Goal: Task Accomplishment & Management: Manage account settings

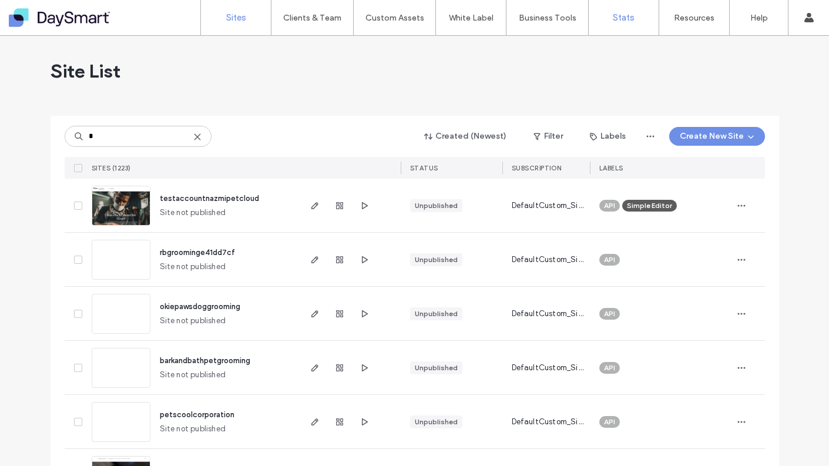
type input "*"
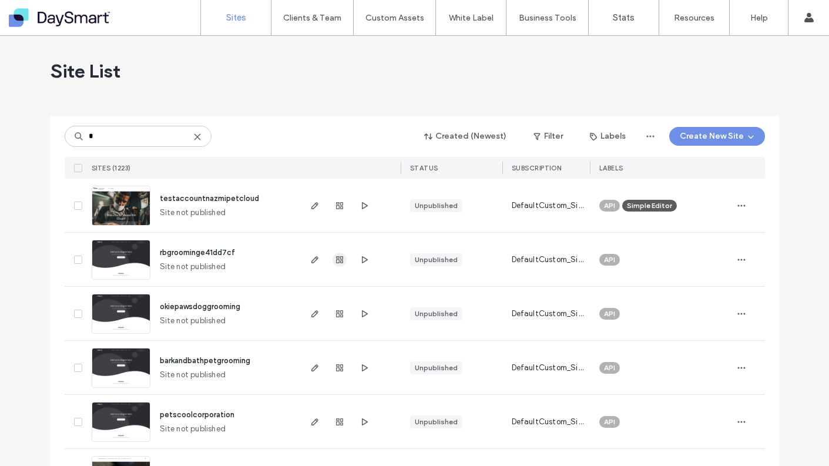
click at [336, 257] on use "button" at bounding box center [339, 259] width 7 height 7
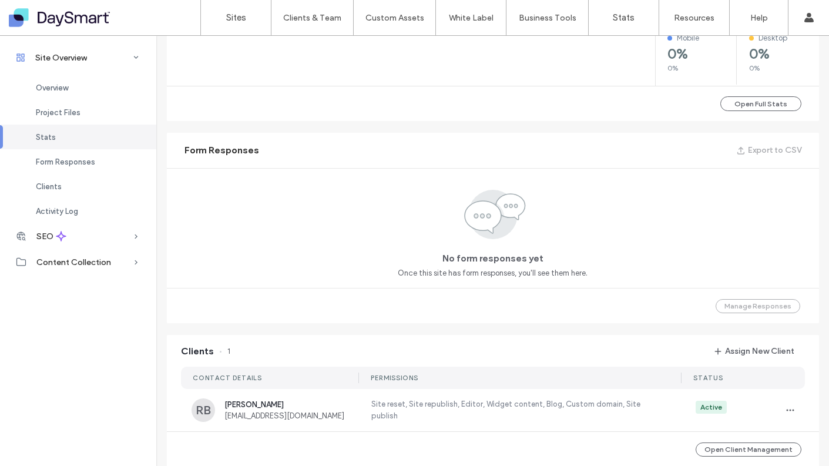
scroll to position [722, 0]
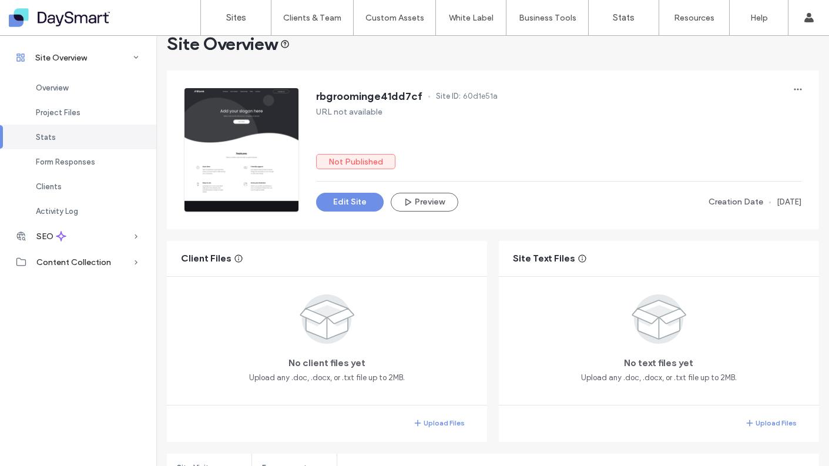
scroll to position [23, 0]
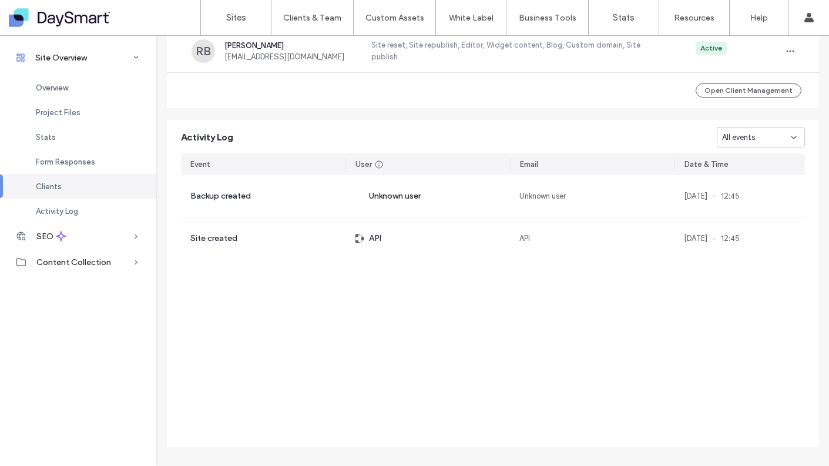
scroll to position [1049, 0]
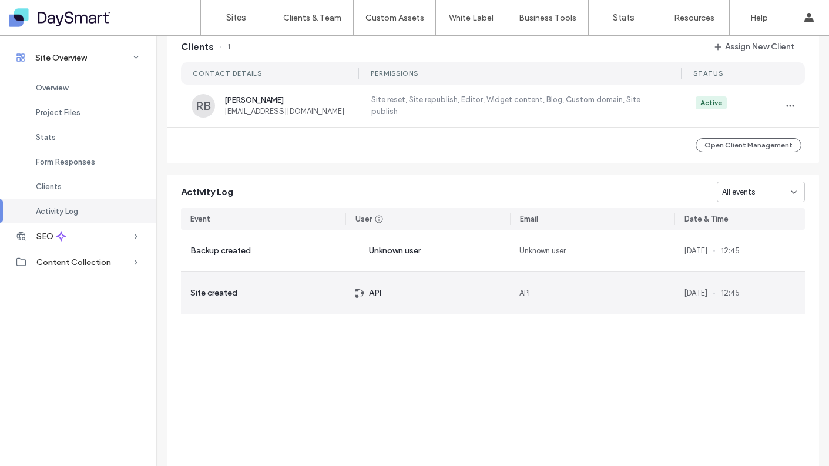
scroll to position [916, 0]
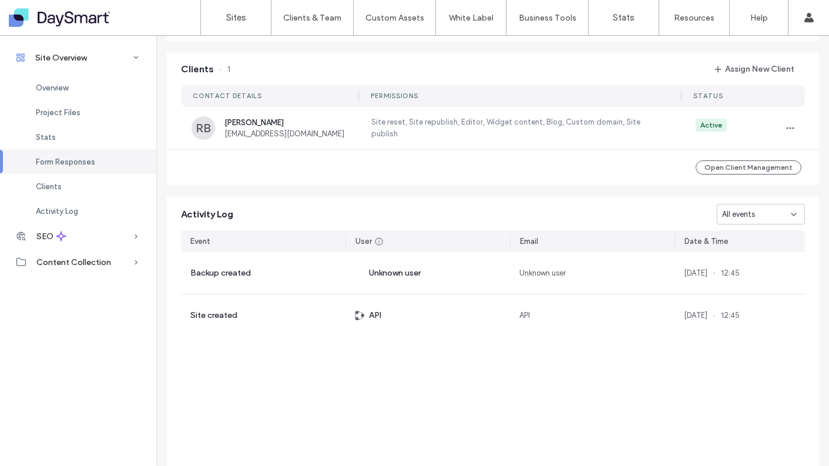
scroll to position [960, 0]
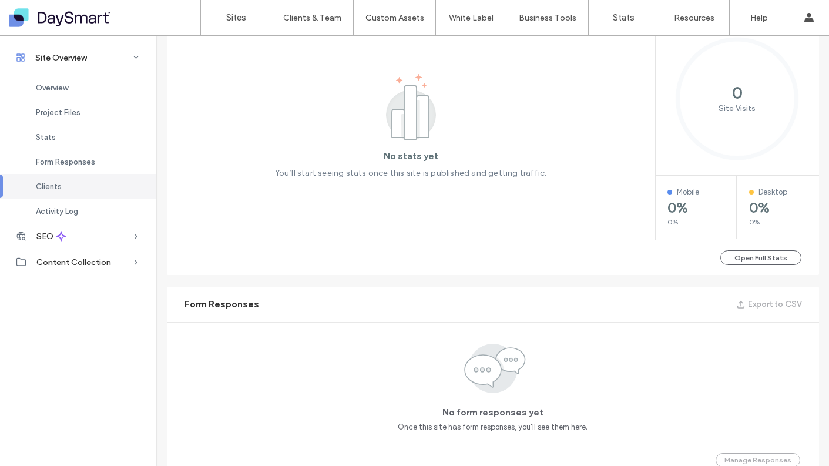
scroll to position [88, 0]
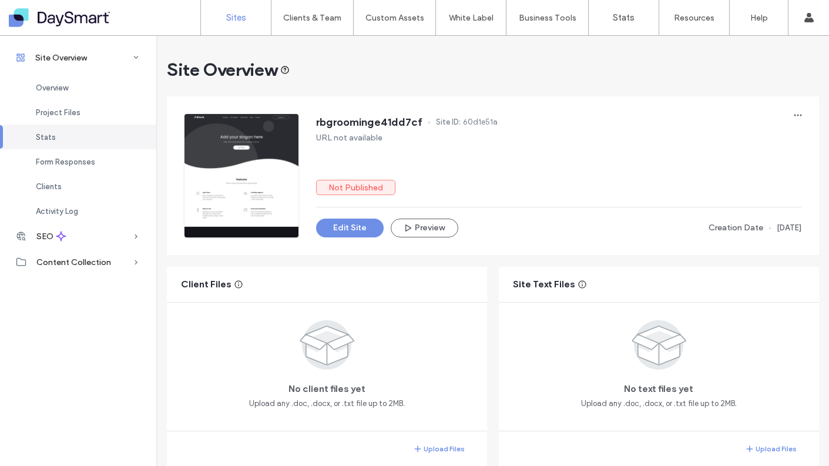
click at [233, 15] on label "Sites" at bounding box center [236, 17] width 20 height 11
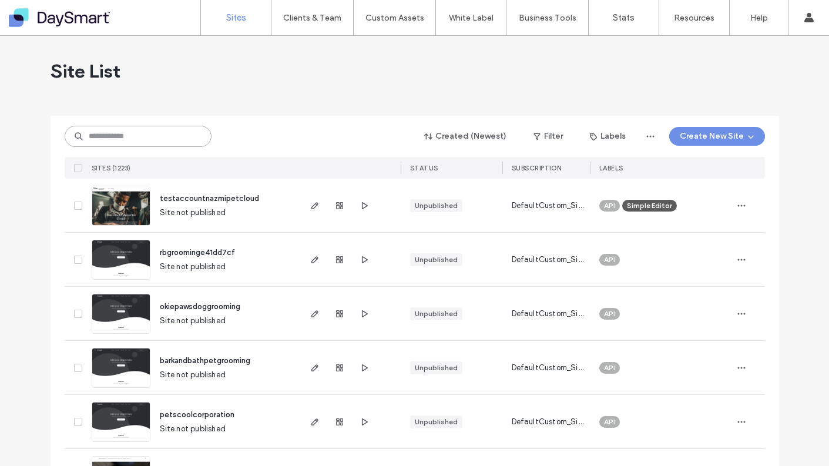
click at [127, 132] on input at bounding box center [138, 136] width 147 height 21
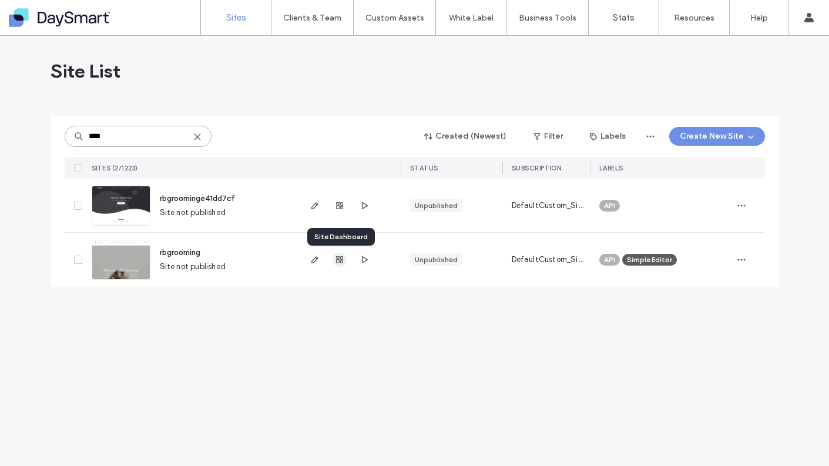
type input "****"
click at [342, 257] on use "button" at bounding box center [339, 259] width 7 height 7
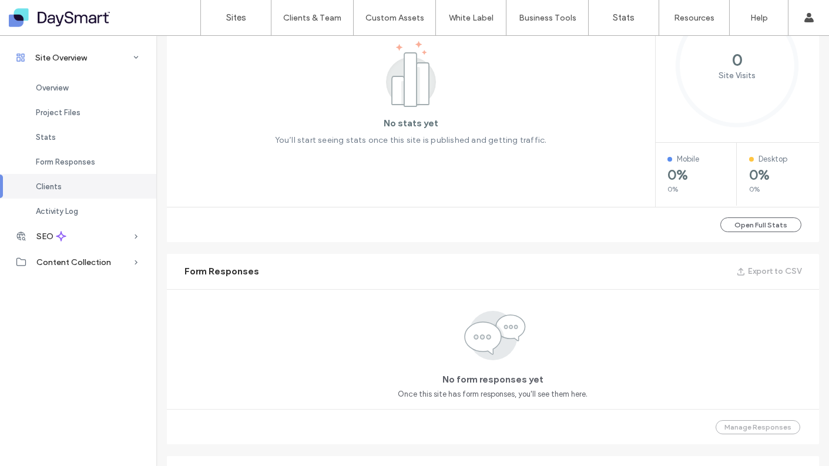
scroll to position [535, 0]
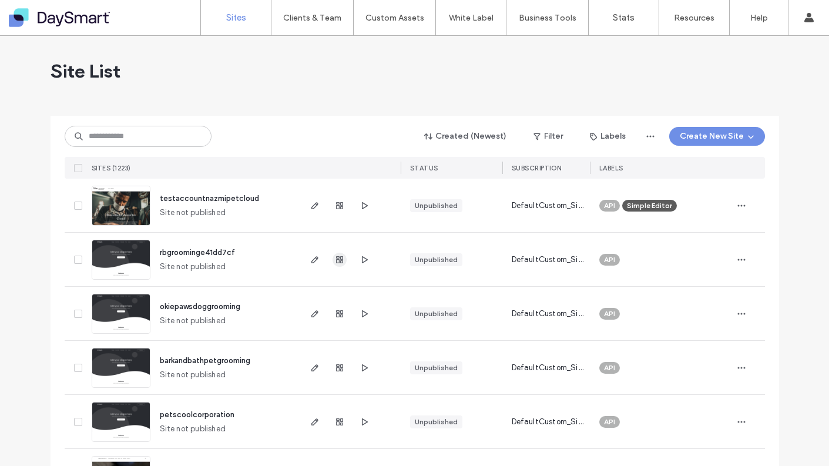
click at [335, 261] on icon "button" at bounding box center [339, 259] width 9 height 9
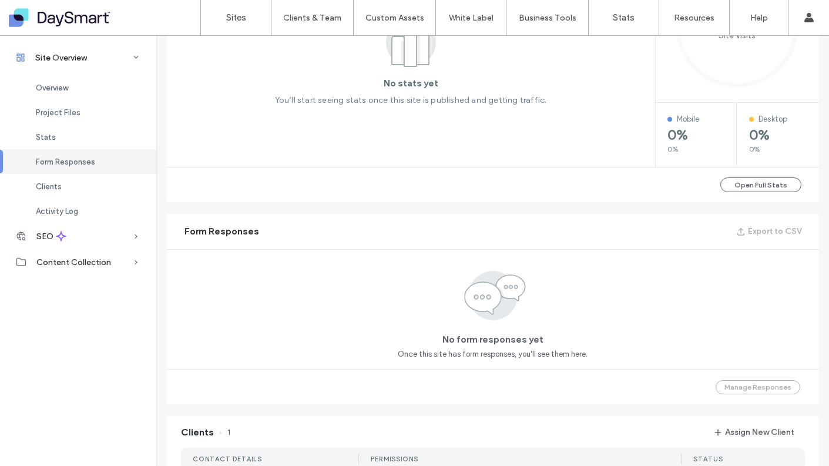
scroll to position [306, 0]
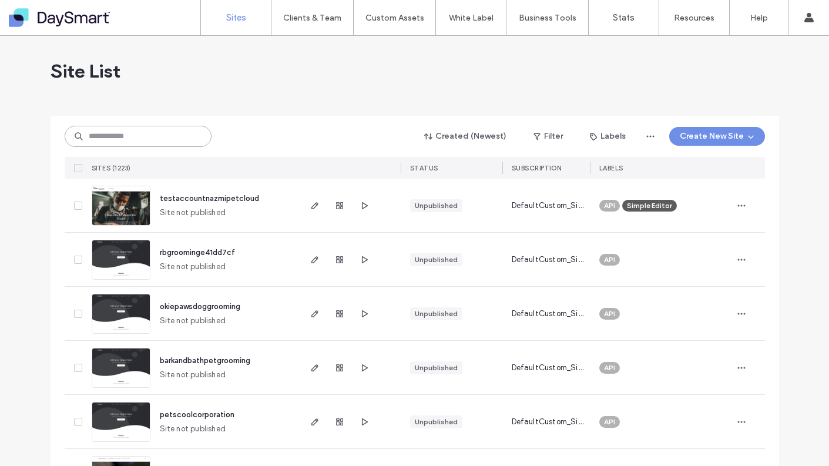
click at [149, 137] on input at bounding box center [138, 136] width 147 height 21
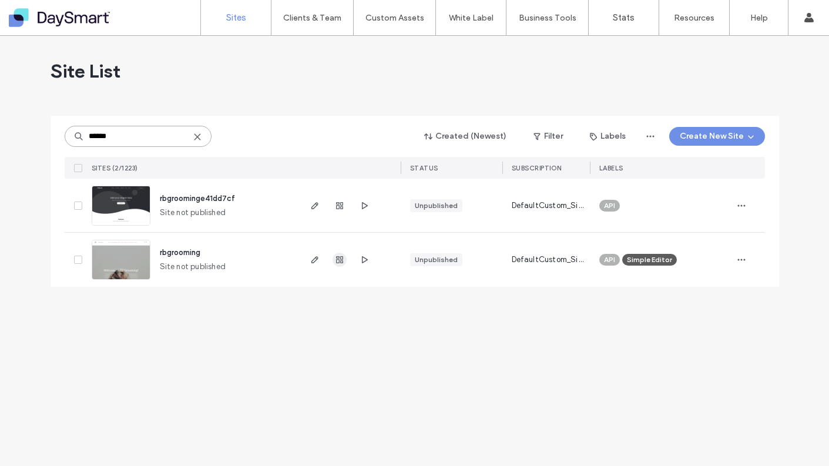
type input "******"
click at [341, 264] on icon "button" at bounding box center [339, 259] width 9 height 9
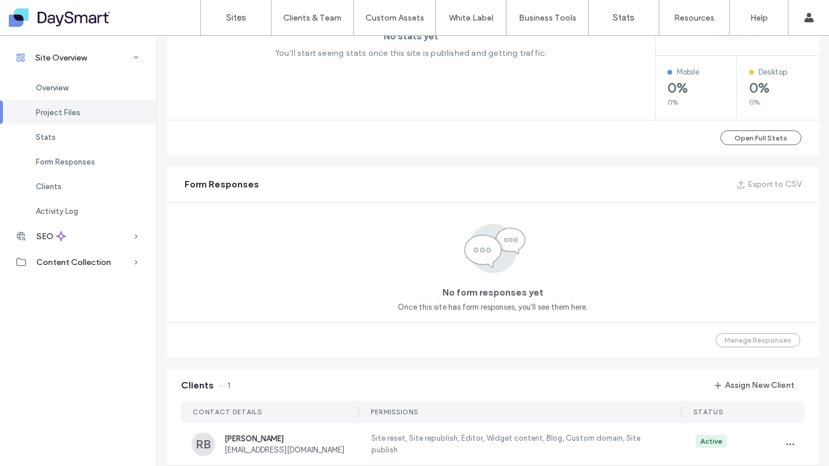
scroll to position [739, 0]
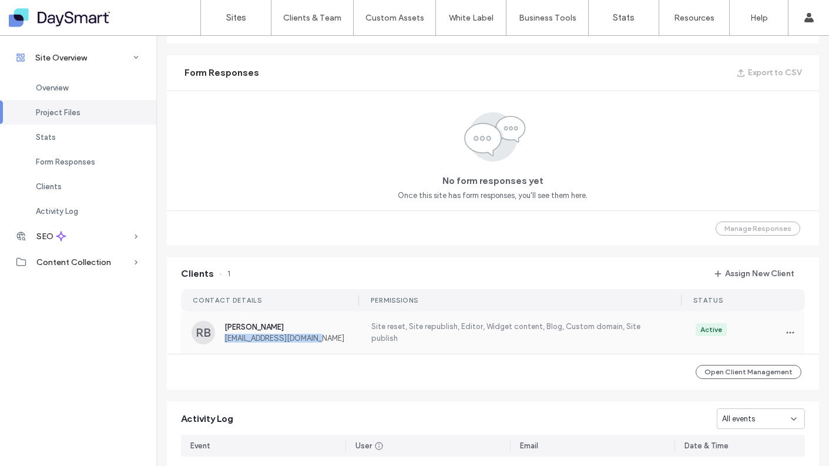
drag, startPoint x: 326, startPoint y: 338, endPoint x: 219, endPoint y: 340, distance: 106.4
click at [224, 340] on span "[EMAIL_ADDRESS][DOMAIN_NAME]" at bounding box center [290, 338] width 132 height 9
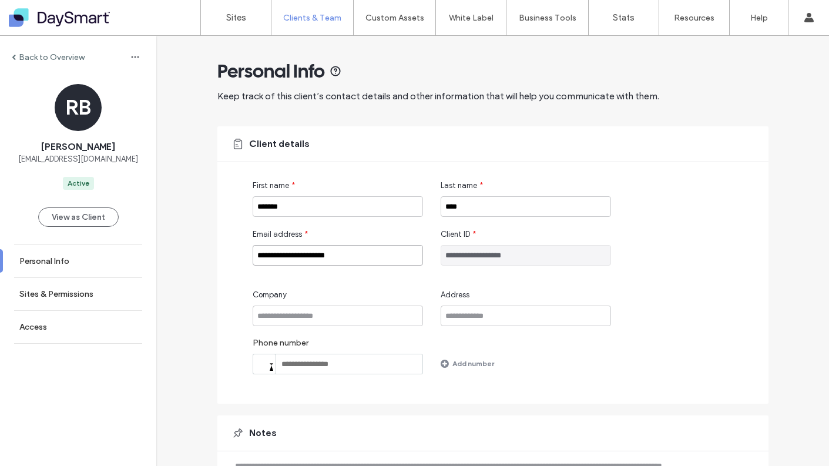
drag, startPoint x: 362, startPoint y: 254, endPoint x: 243, endPoint y: 253, distance: 119.3
click at [243, 253] on div "**********" at bounding box center [492, 264] width 551 height 277
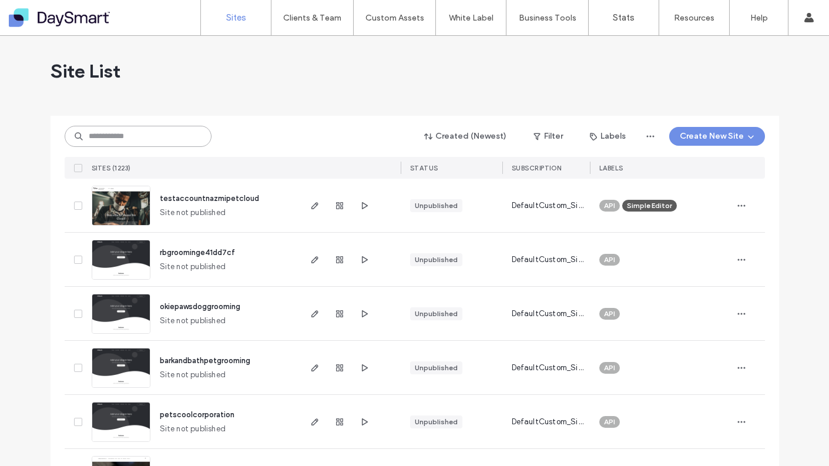
click at [123, 138] on input at bounding box center [138, 136] width 147 height 21
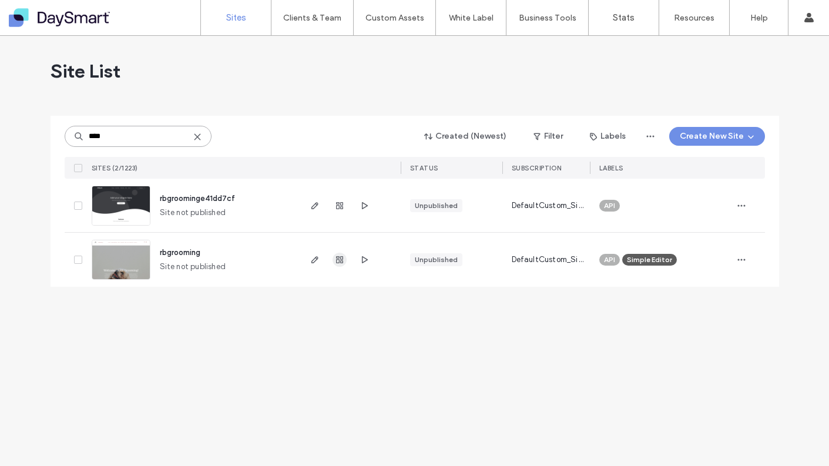
type input "****"
click at [336, 260] on icon "button" at bounding box center [339, 259] width 9 height 9
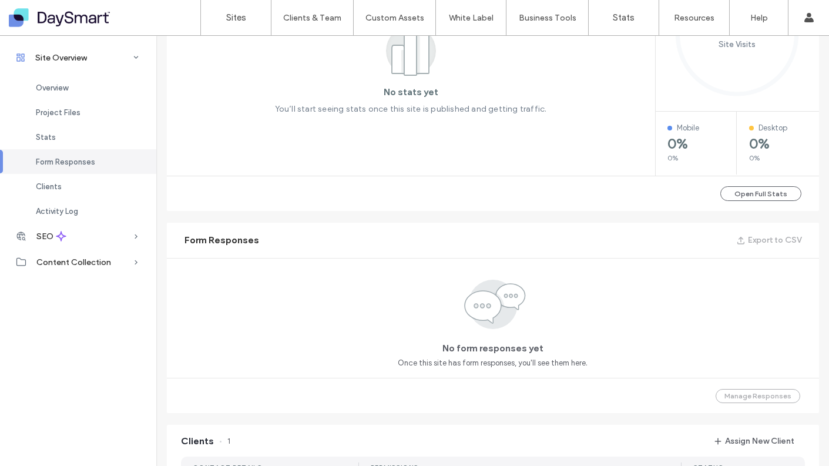
scroll to position [670, 0]
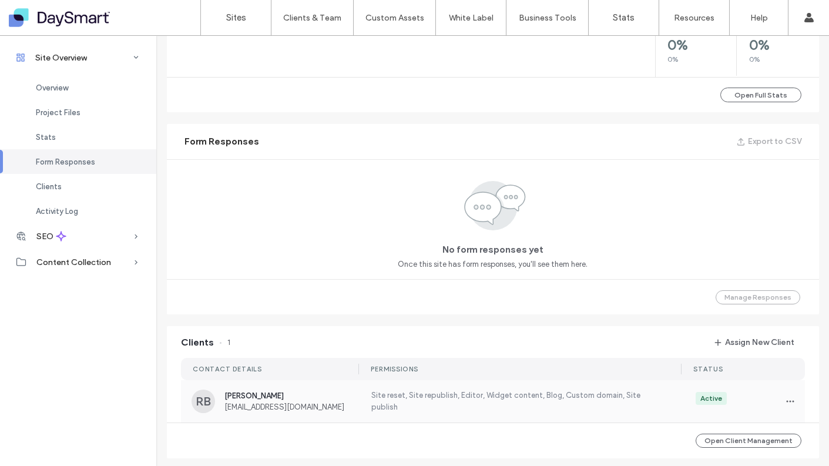
click at [257, 406] on span "[EMAIL_ADDRESS][DOMAIN_NAME]" at bounding box center [290, 406] width 132 height 9
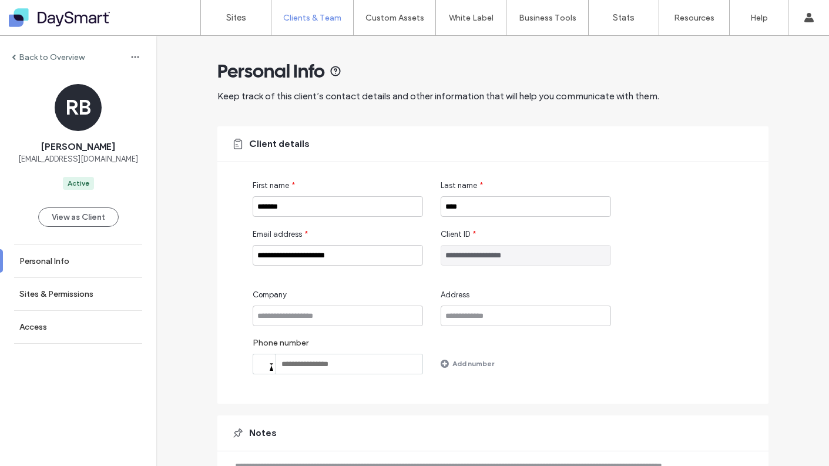
drag, startPoint x: 518, startPoint y: 255, endPoint x: 484, endPoint y: 256, distance: 34.1
click at [484, 256] on input "**********" at bounding box center [526, 255] width 170 height 21
click at [47, 292] on label "Sites & Permissions" at bounding box center [56, 294] width 74 height 10
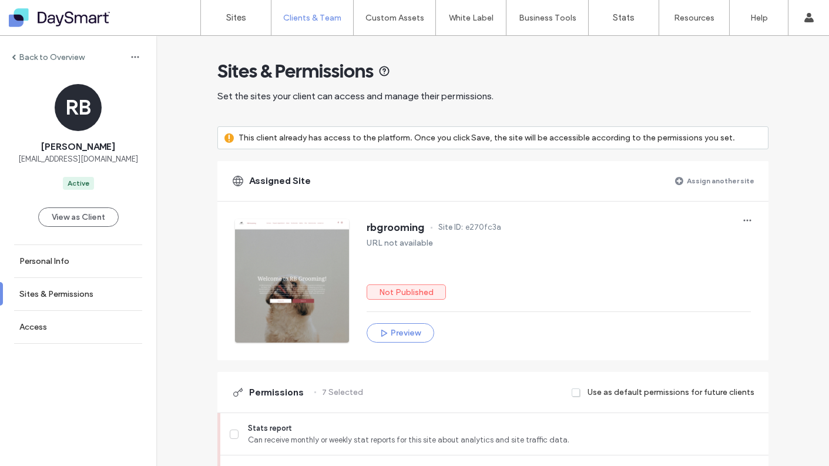
click at [383, 227] on span "rbgrooming" at bounding box center [396, 228] width 58 height 12
click at [455, 226] on span "Site ID:" at bounding box center [450, 228] width 25 height 12
click at [234, 17] on label "Sites" at bounding box center [236, 17] width 20 height 11
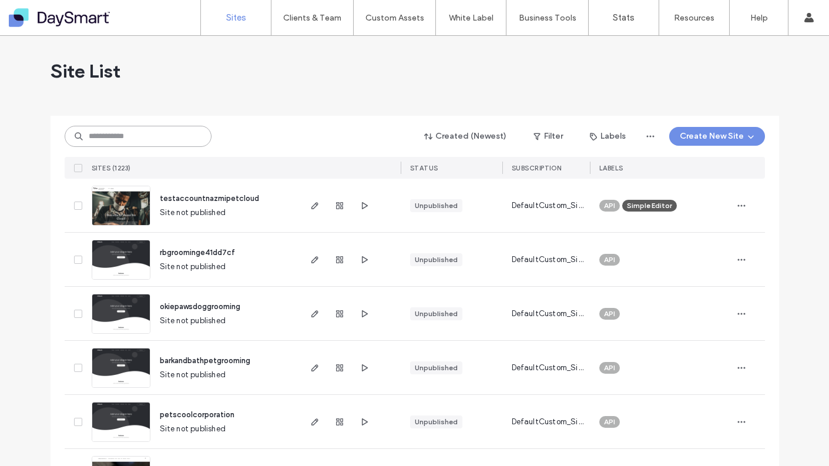
click at [125, 137] on input at bounding box center [138, 136] width 147 height 21
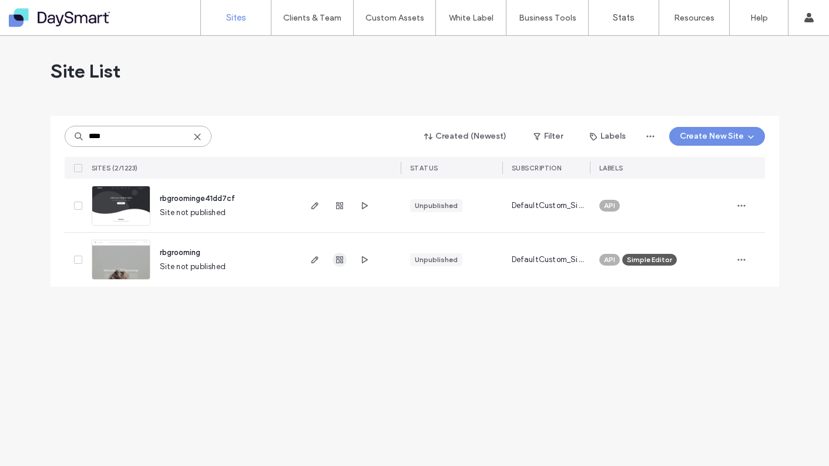
type input "****"
click at [336, 261] on use "button" at bounding box center [339, 259] width 7 height 7
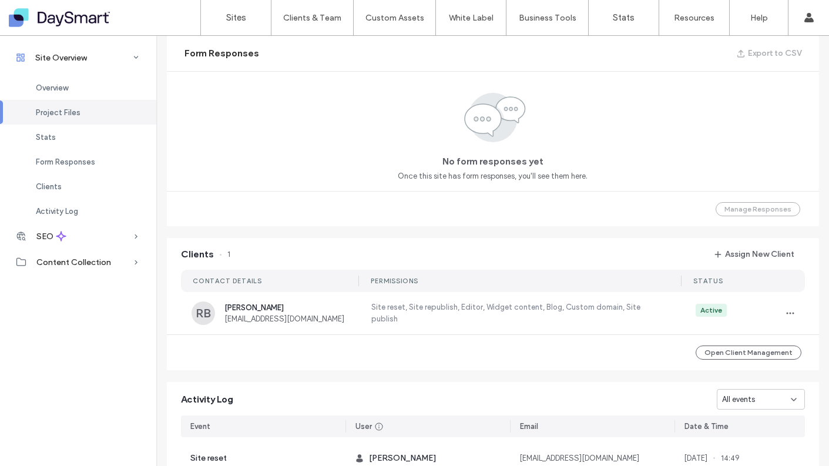
scroll to position [778, 0]
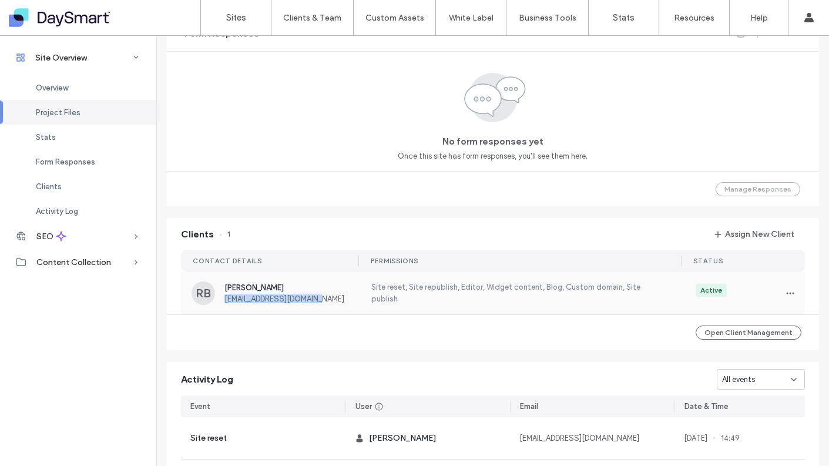
drag, startPoint x: 334, startPoint y: 299, endPoint x: 219, endPoint y: 300, distance: 115.2
click at [219, 300] on div "RB [PERSON_NAME] [EMAIL_ADDRESS][DOMAIN_NAME]" at bounding box center [274, 293] width 165 height 24
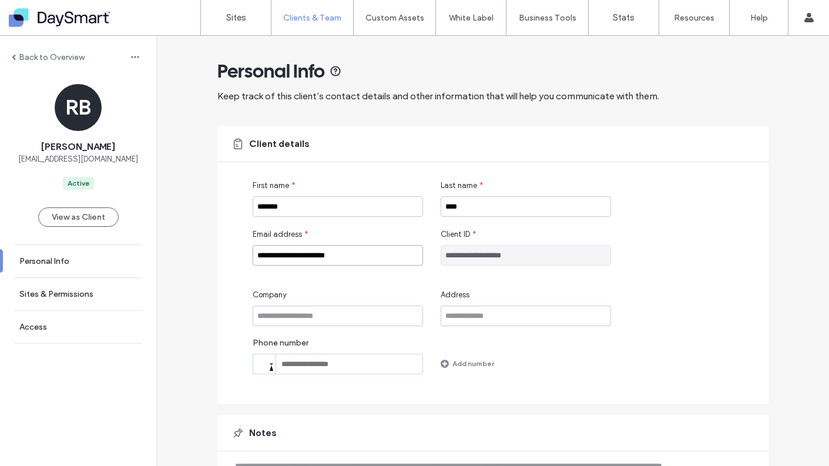
drag, startPoint x: 361, startPoint y: 254, endPoint x: 243, endPoint y: 253, distance: 117.5
click at [243, 253] on div "**********" at bounding box center [492, 264] width 551 height 277
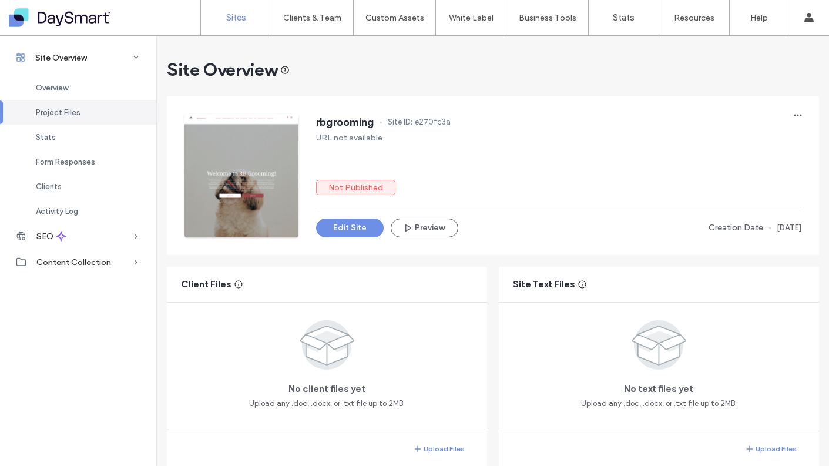
scroll to position [225, 0]
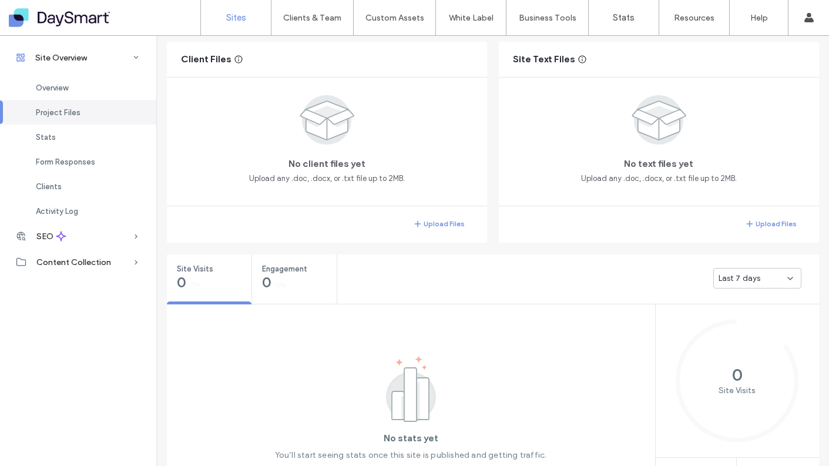
click at [238, 18] on label "Sites" at bounding box center [236, 17] width 20 height 11
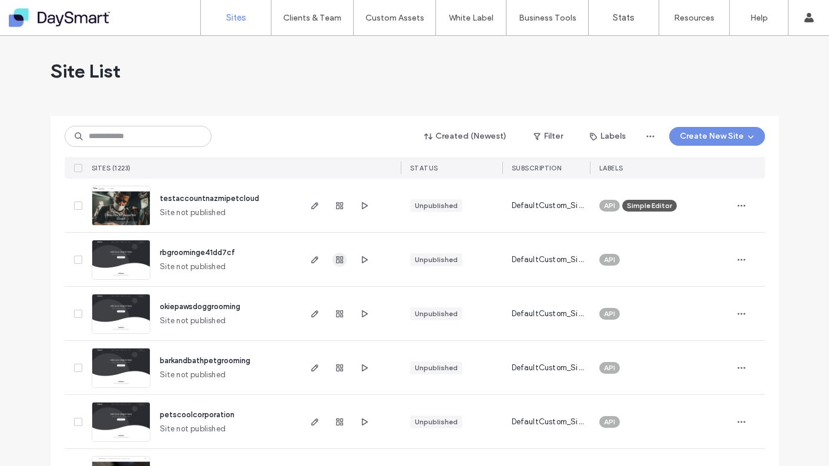
click at [337, 261] on icon "button" at bounding box center [339, 259] width 9 height 9
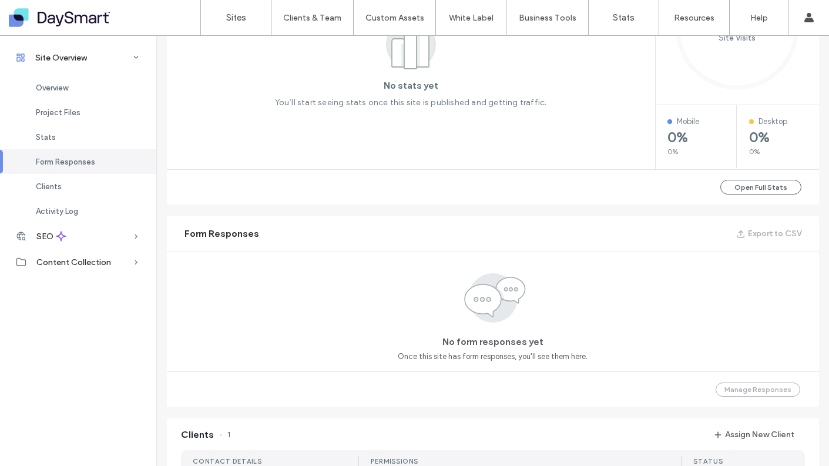
scroll to position [1049, 0]
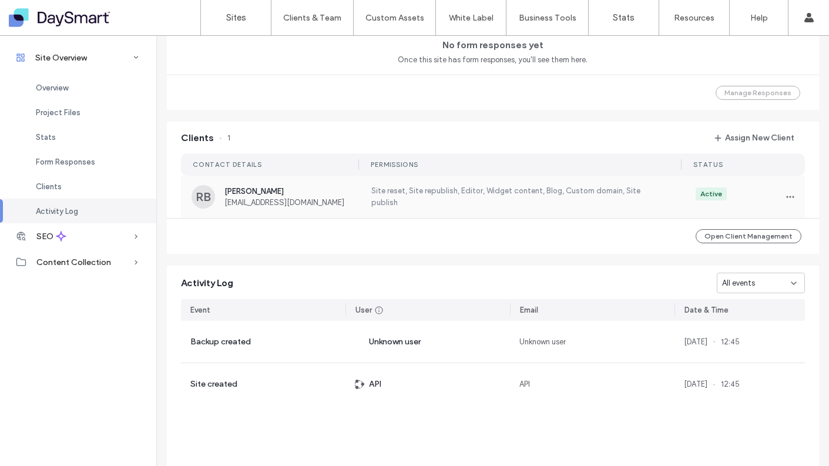
scroll to position [872, 0]
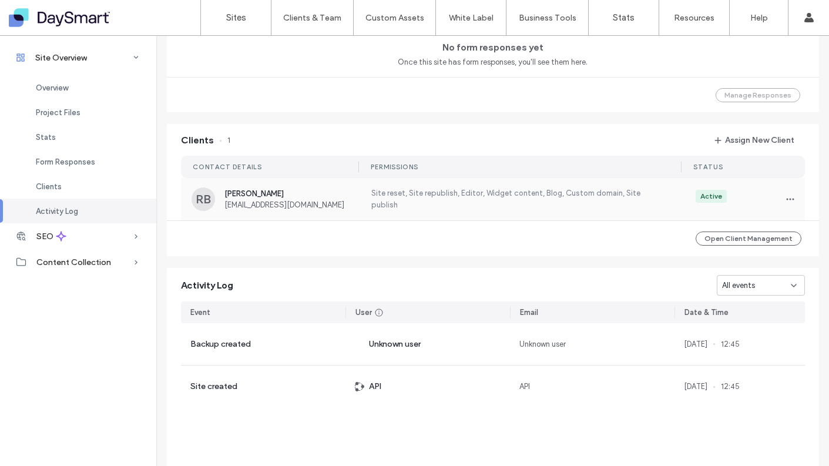
click at [341, 192] on span "[PERSON_NAME]" at bounding box center [290, 193] width 132 height 9
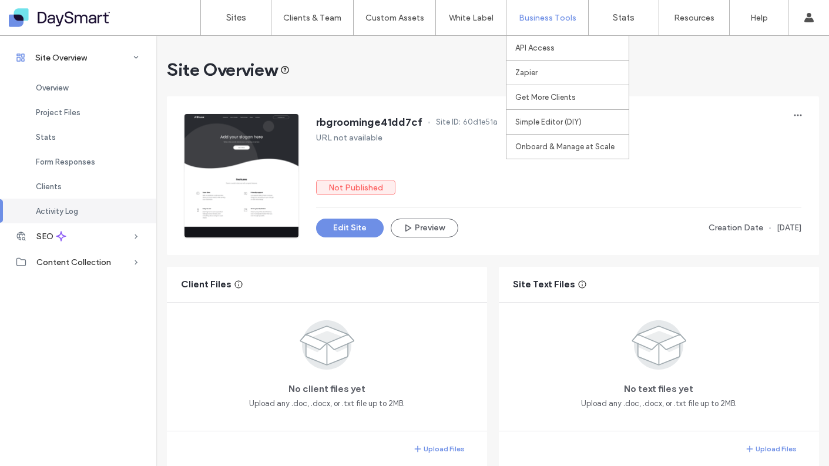
scroll to position [1049, 0]
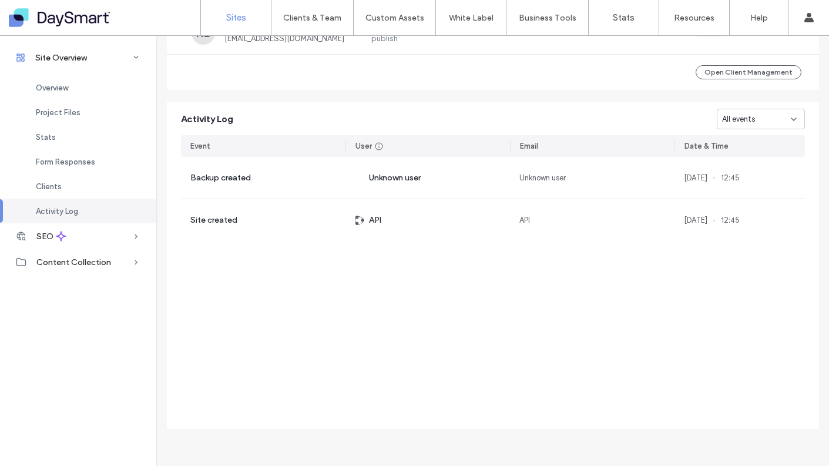
click at [238, 21] on label "Sites" at bounding box center [236, 17] width 20 height 11
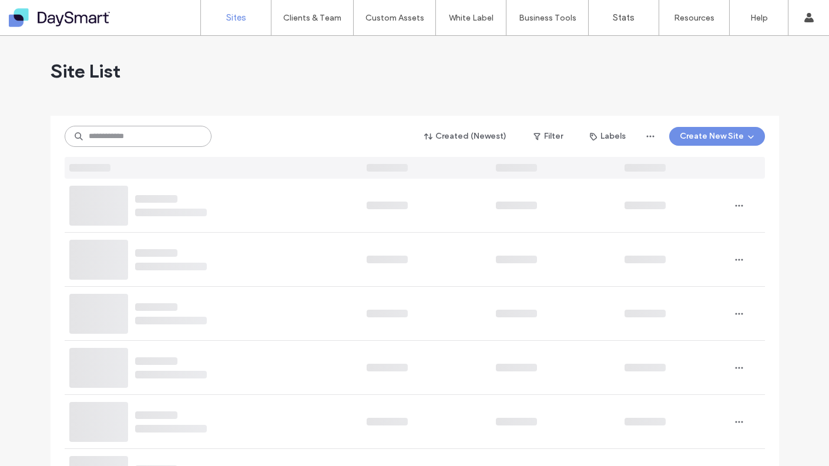
click at [123, 140] on input at bounding box center [138, 136] width 147 height 21
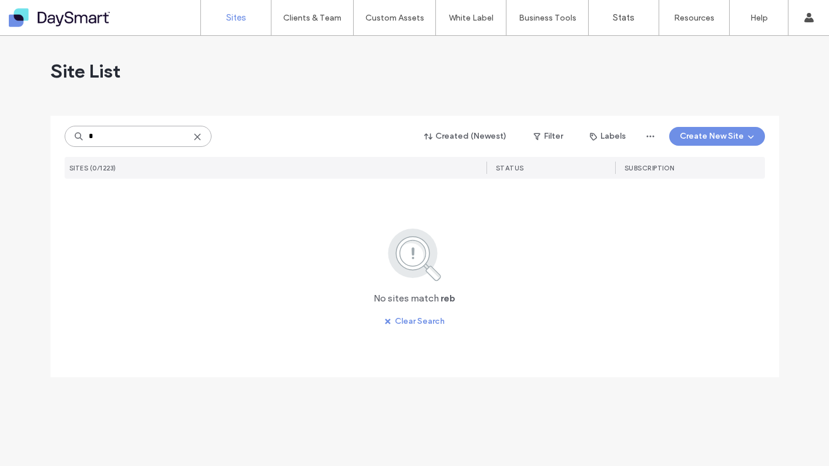
type input "**"
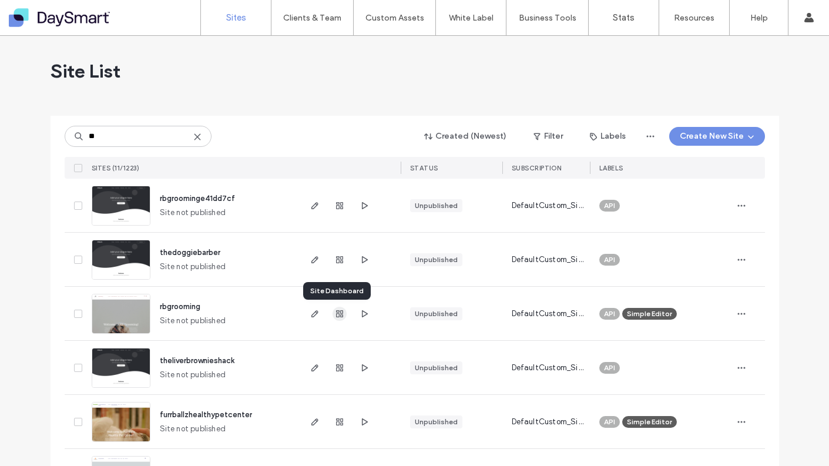
click at [336, 312] on use "button" at bounding box center [339, 313] width 7 height 7
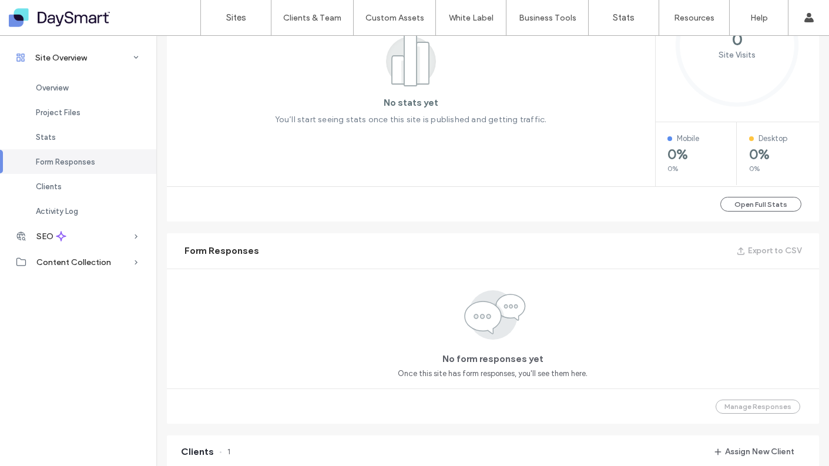
scroll to position [780, 0]
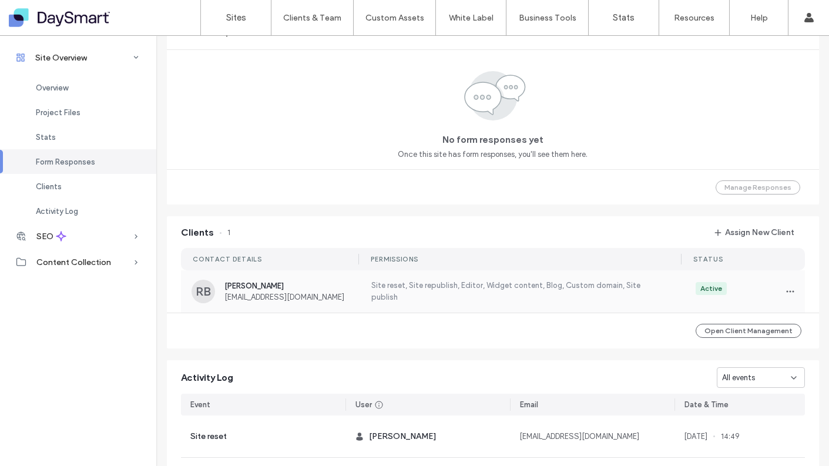
click at [344, 295] on span "[EMAIL_ADDRESS][DOMAIN_NAME]" at bounding box center [290, 297] width 132 height 9
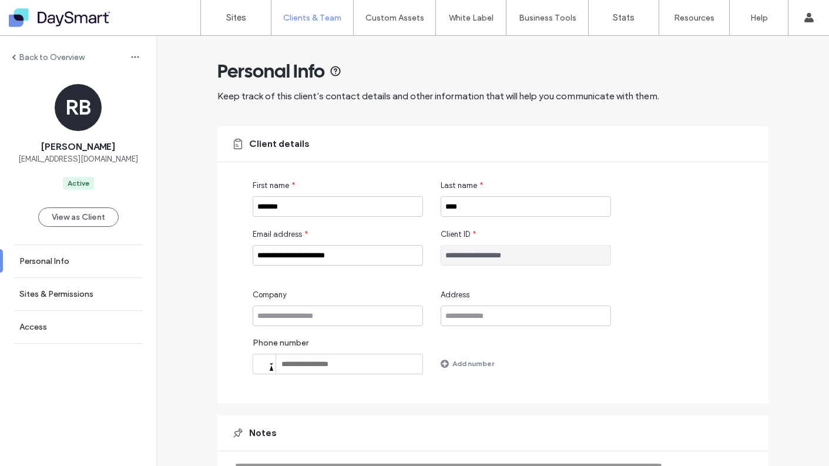
drag, startPoint x: 517, startPoint y: 255, endPoint x: 484, endPoint y: 256, distance: 32.9
click at [484, 256] on input "**********" at bounding box center [526, 255] width 170 height 21
drag, startPoint x: 363, startPoint y: 256, endPoint x: 238, endPoint y: 247, distance: 124.8
click at [238, 247] on div "**********" at bounding box center [492, 264] width 551 height 277
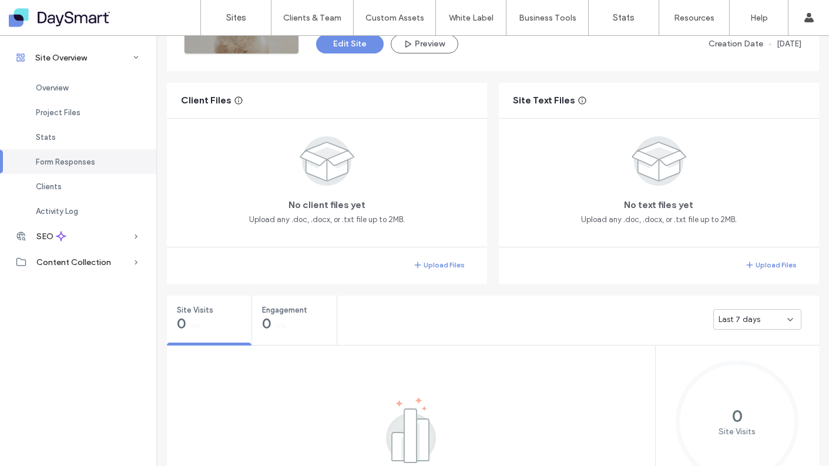
scroll to position [28, 0]
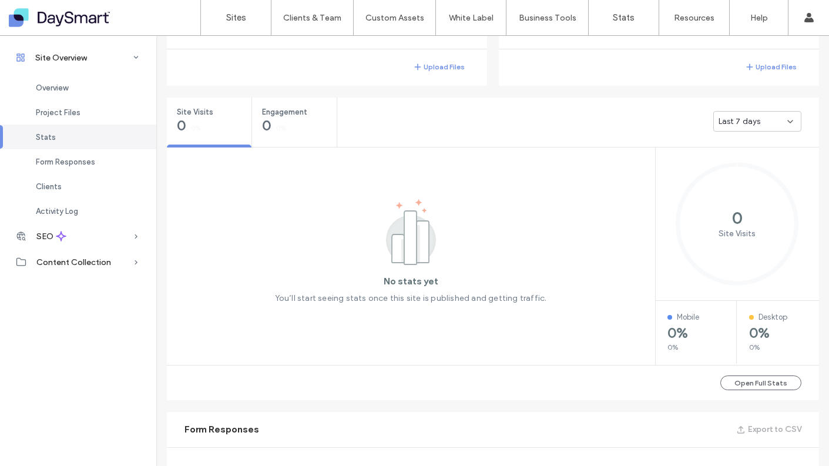
scroll to position [751, 0]
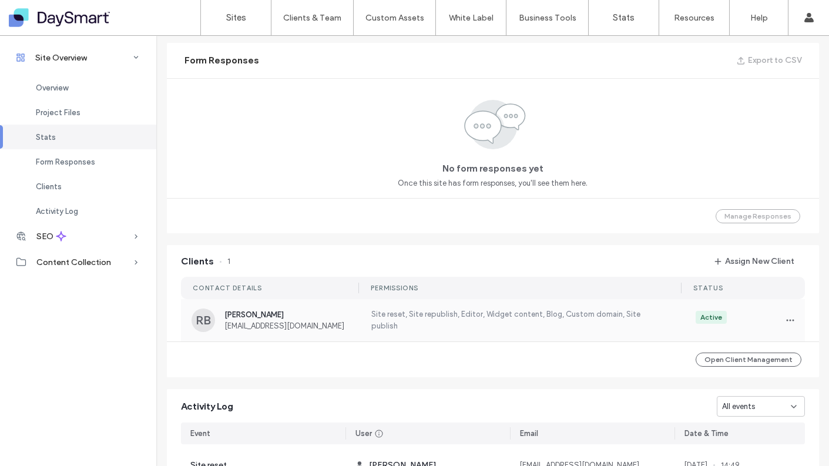
click at [340, 320] on div "[PERSON_NAME] [EMAIL_ADDRESS][DOMAIN_NAME]" at bounding box center [290, 320] width 132 height 20
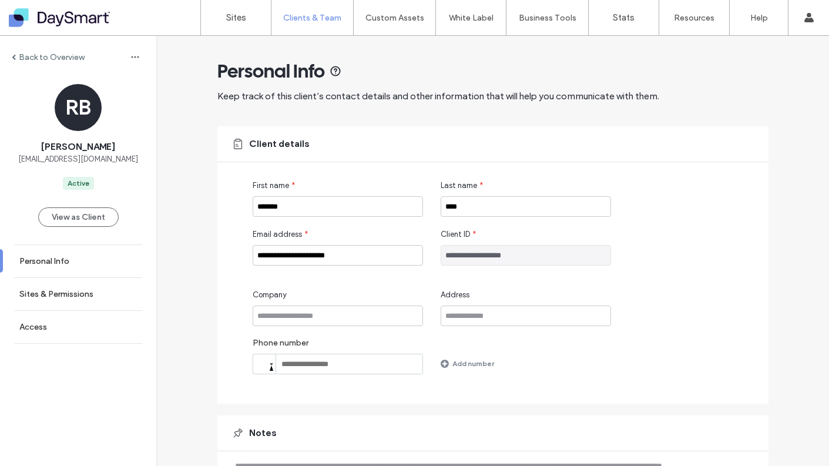
drag, startPoint x: 519, startPoint y: 254, endPoint x: 485, endPoint y: 257, distance: 34.8
click at [485, 257] on input "**********" at bounding box center [526, 255] width 170 height 21
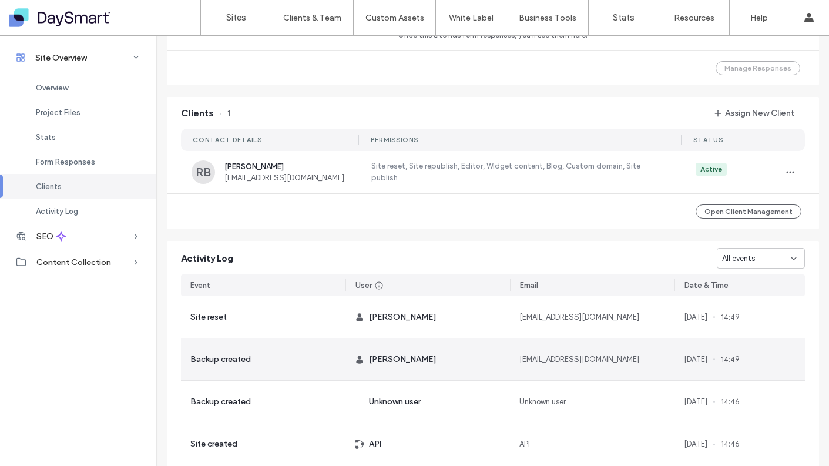
scroll to position [1049, 0]
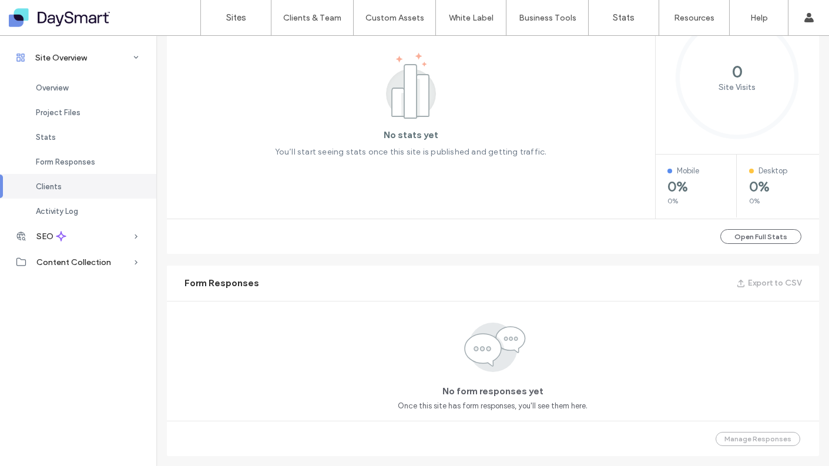
scroll to position [415, 0]
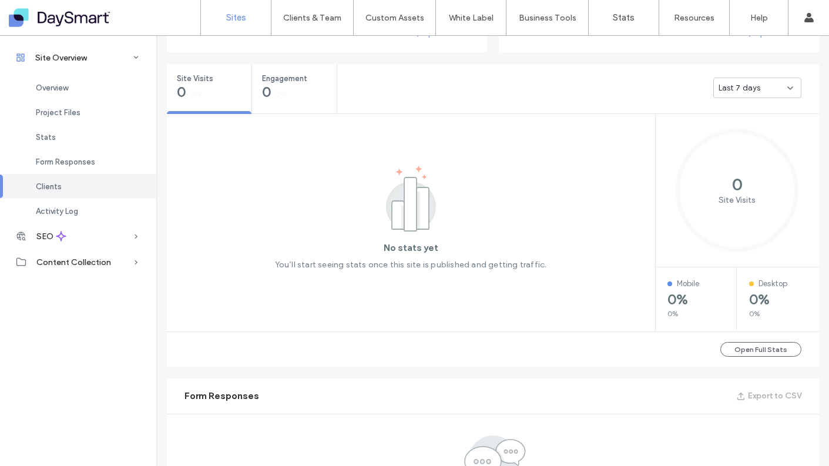
click at [226, 15] on label "Sites" at bounding box center [236, 17] width 20 height 11
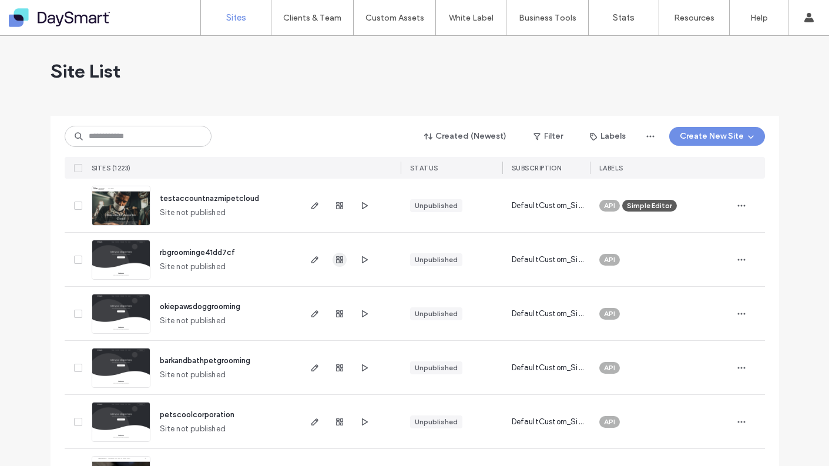
click at [335, 257] on icon "button" at bounding box center [339, 259] width 9 height 9
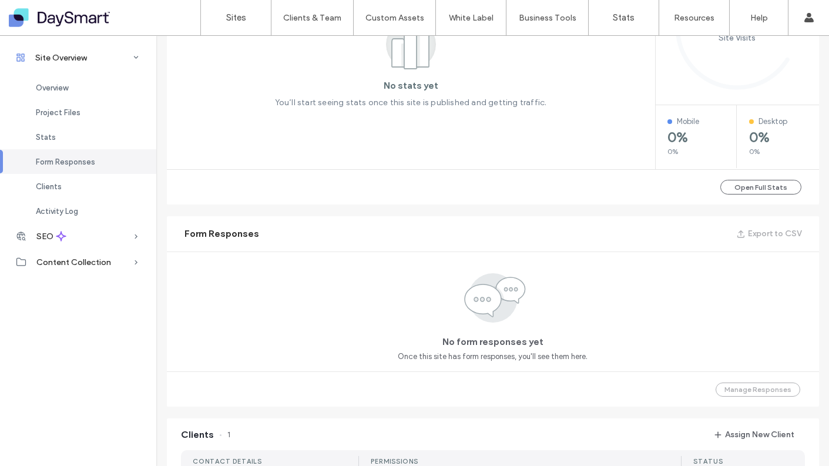
scroll to position [1049, 0]
